Goal: Use online tool/utility: Utilize a website feature to perform a specific function

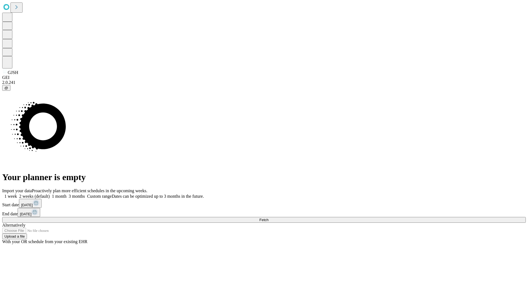
click at [268, 218] on span "Fetch" at bounding box center [263, 220] width 9 height 4
